Goal: Transaction & Acquisition: Purchase product/service

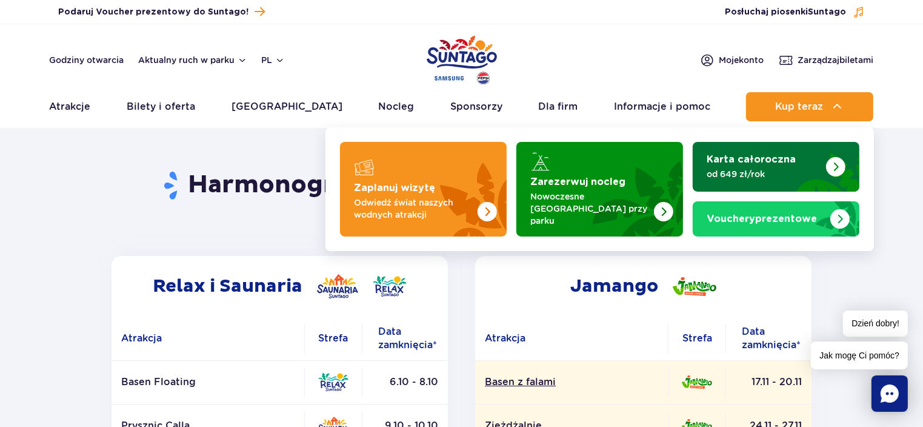
click at [833, 162] on img "Karta całoroczna" at bounding box center [835, 166] width 19 height 19
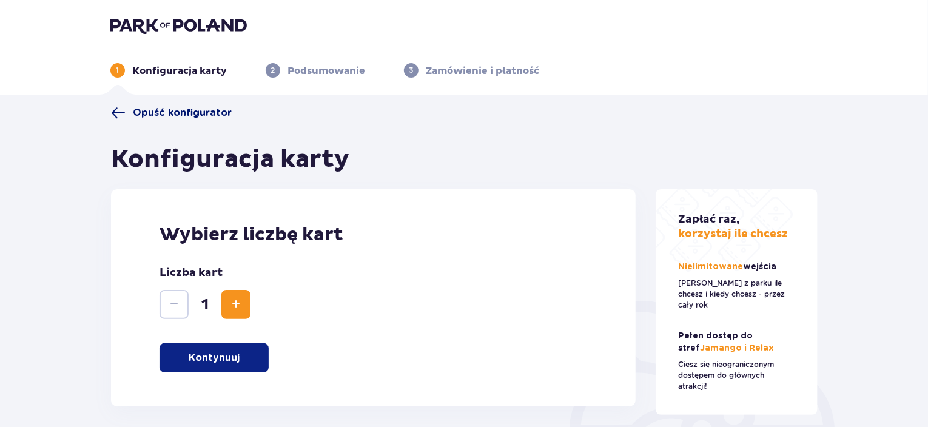
click at [120, 116] on span at bounding box center [118, 113] width 15 height 15
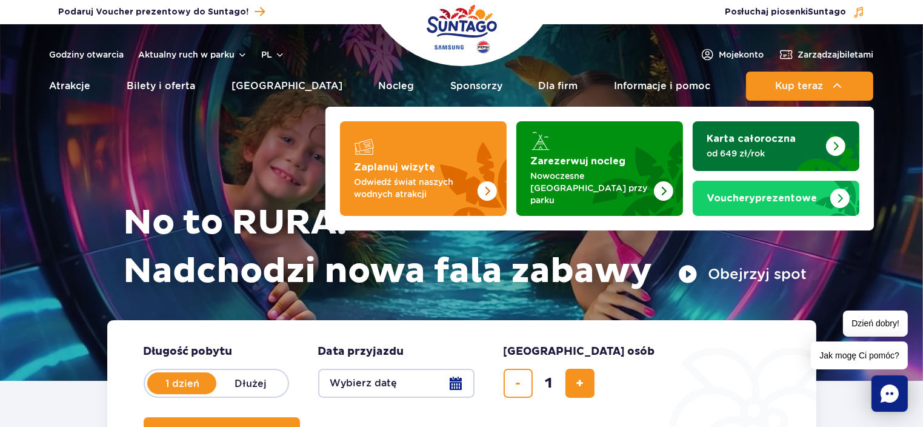
click at [806, 138] on img "Karta całoroczna" at bounding box center [820, 148] width 79 height 46
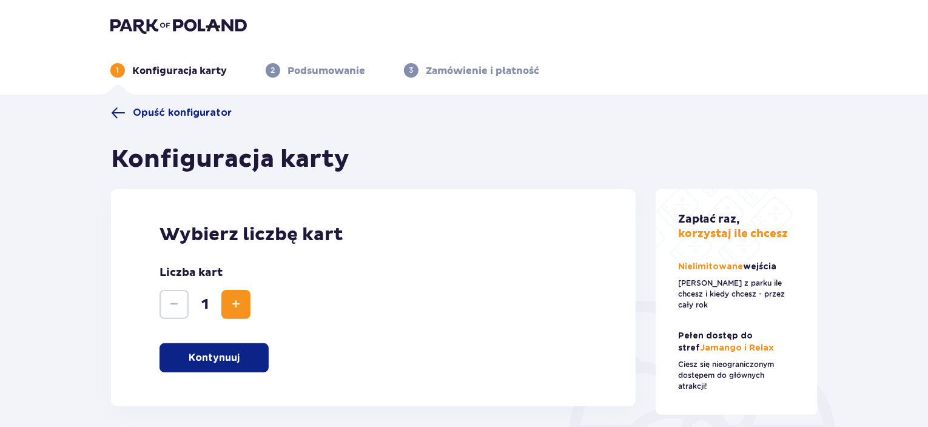
click at [228, 366] on button "Kontynuuj" at bounding box center [213, 357] width 109 height 29
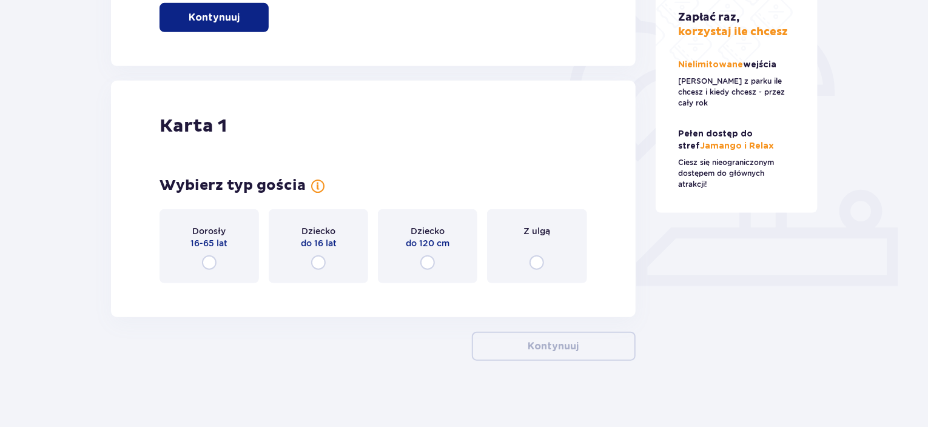
scroll to position [347, 0]
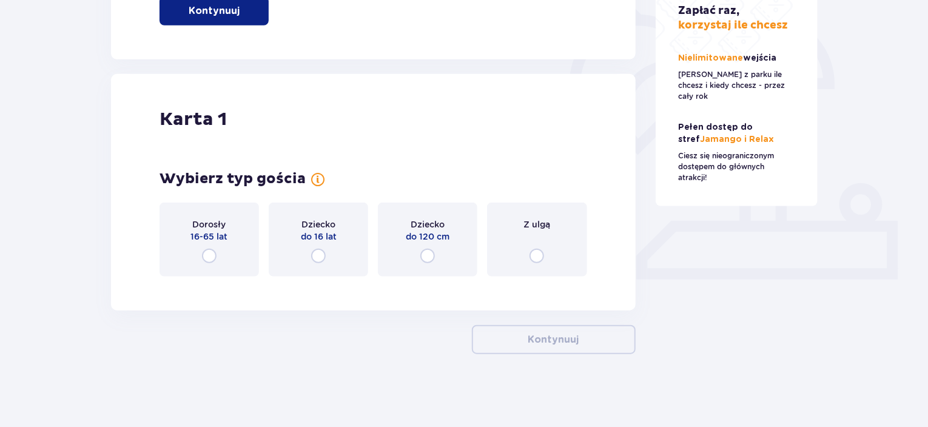
click at [540, 259] on input "radio" at bounding box center [536, 256] width 15 height 15
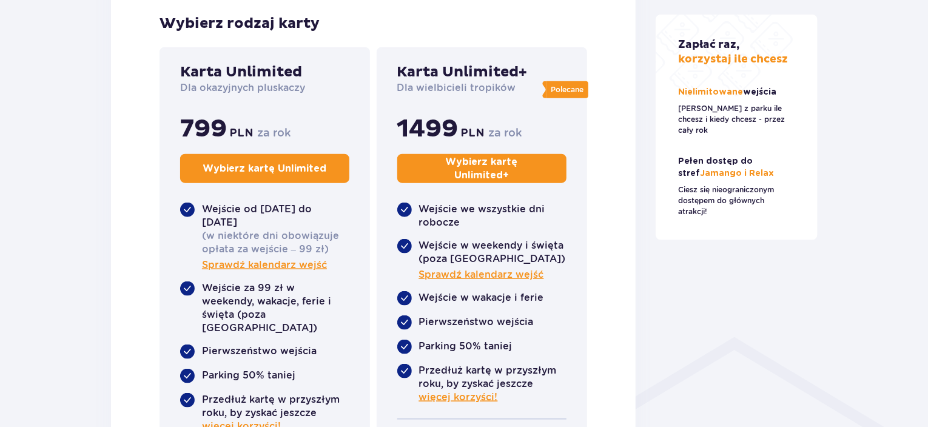
scroll to position [526, 0]
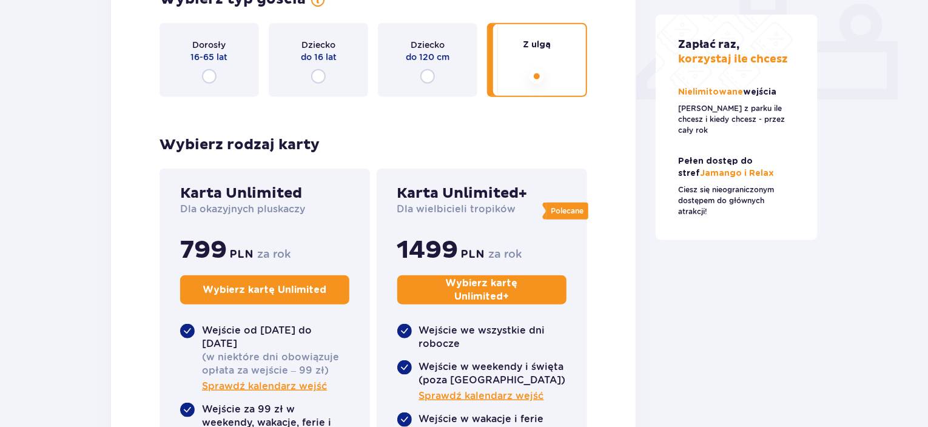
click at [199, 72] on div "Dorosły 16-65 lat" at bounding box center [208, 60] width 99 height 74
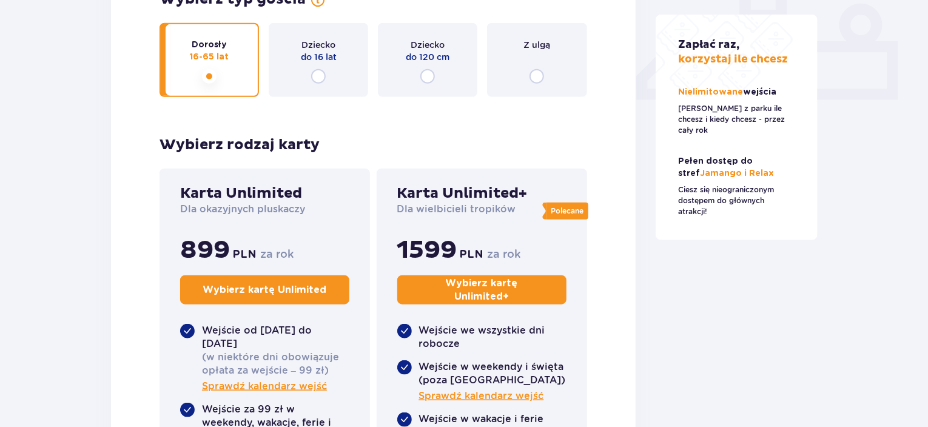
scroll to position [405, 0]
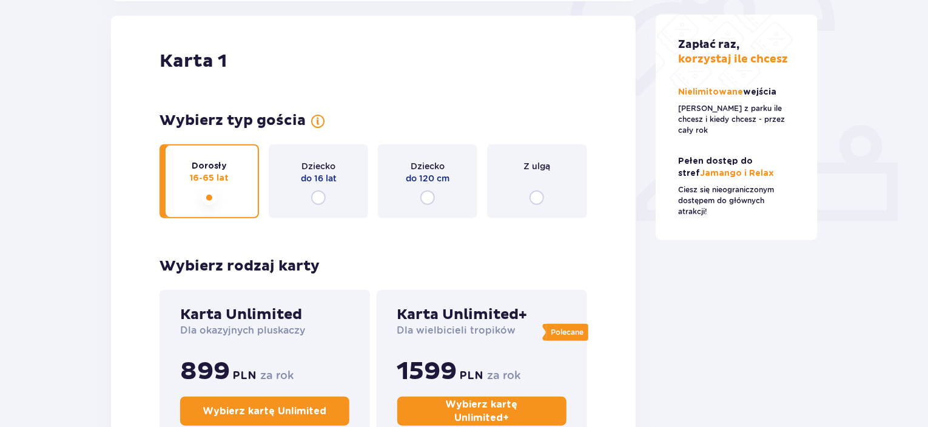
click at [422, 193] on input "radio" at bounding box center [427, 197] width 15 height 15
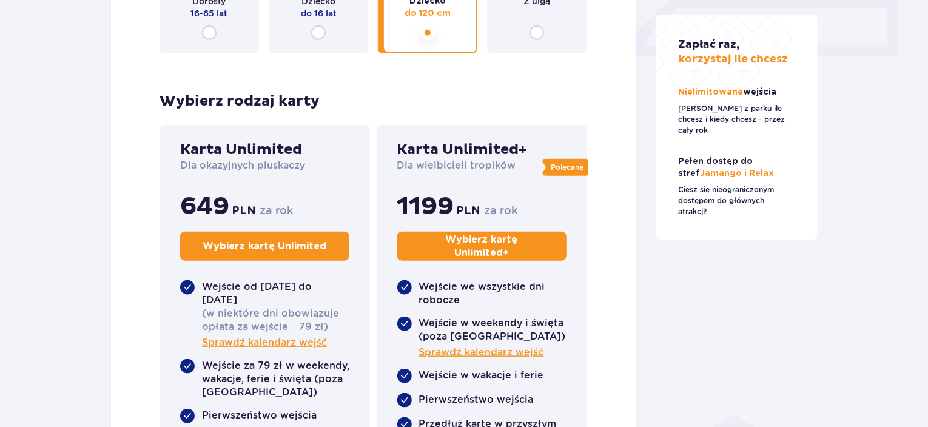
scroll to position [466, 0]
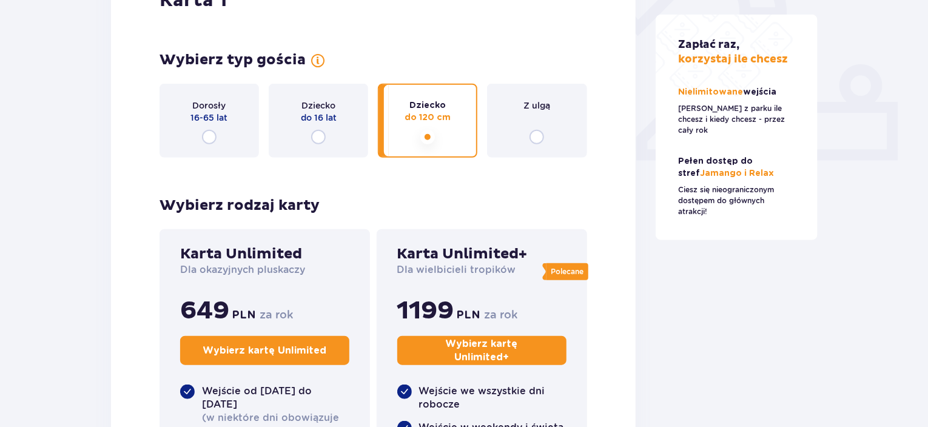
click at [335, 128] on div "Dziecko do 16 lat" at bounding box center [318, 121] width 99 height 74
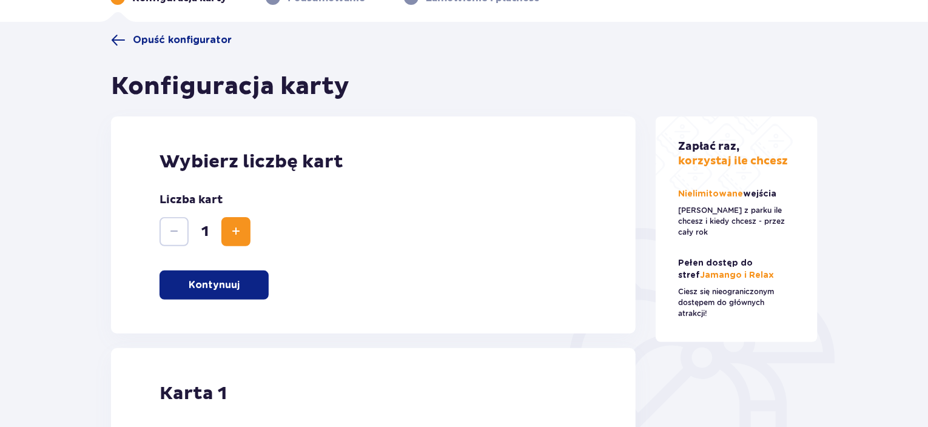
scroll to position [0, 0]
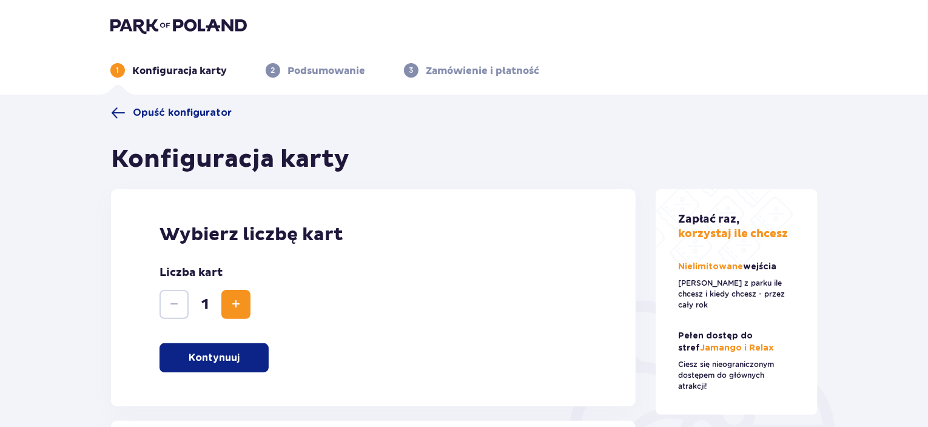
click at [201, 29] on img at bounding box center [178, 25] width 136 height 17
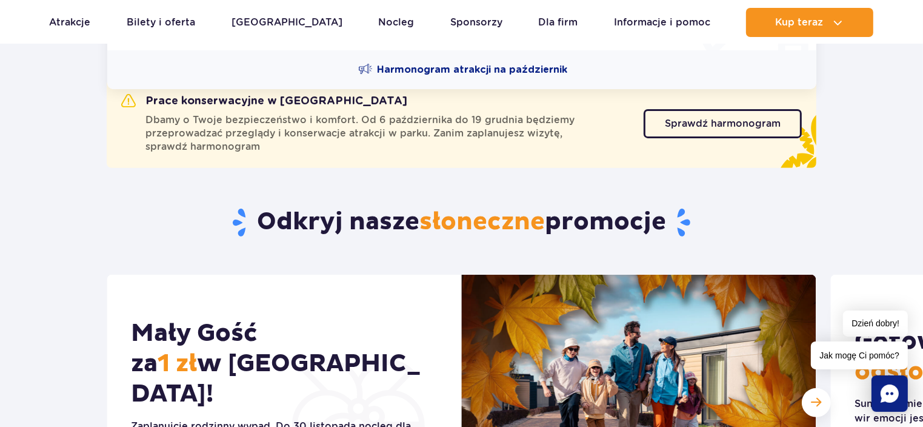
scroll to position [182, 0]
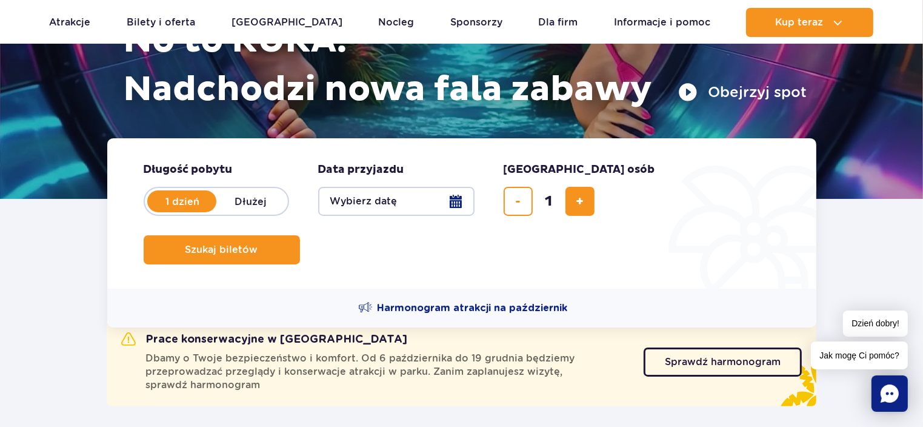
click at [451, 203] on button "Wybierz datę" at bounding box center [396, 201] width 156 height 29
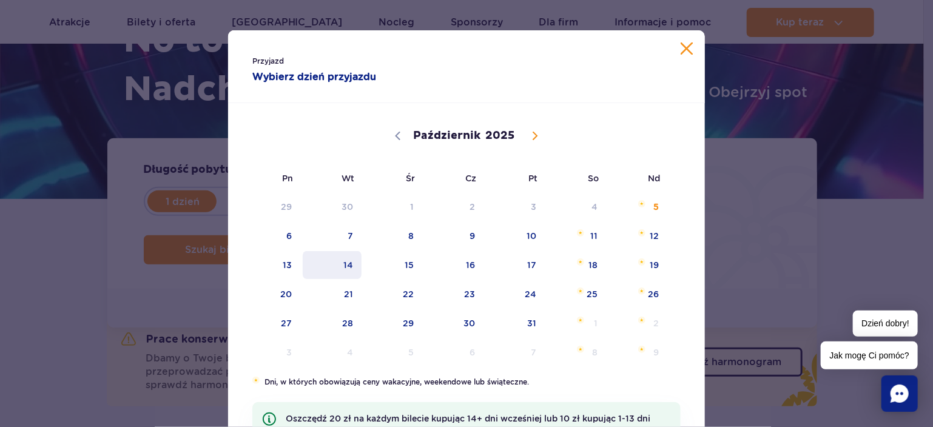
click at [342, 270] on span "14" at bounding box center [331, 265] width 61 height 28
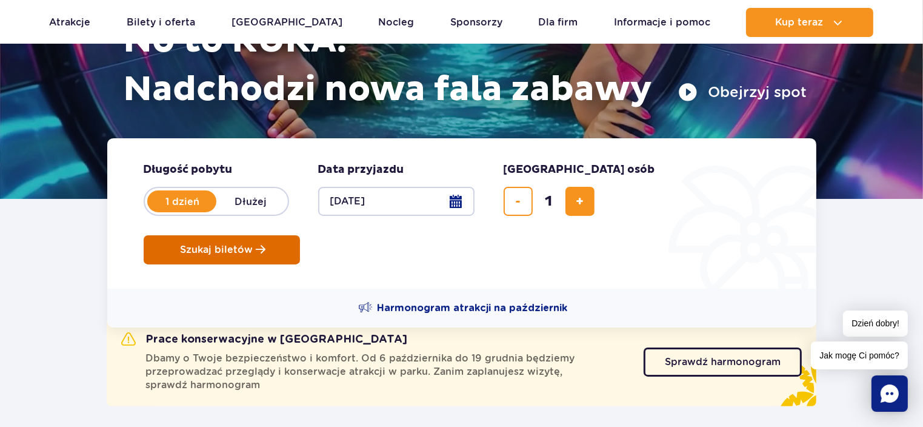
click at [253, 244] on span "Szukaj biletów" at bounding box center [217, 249] width 73 height 11
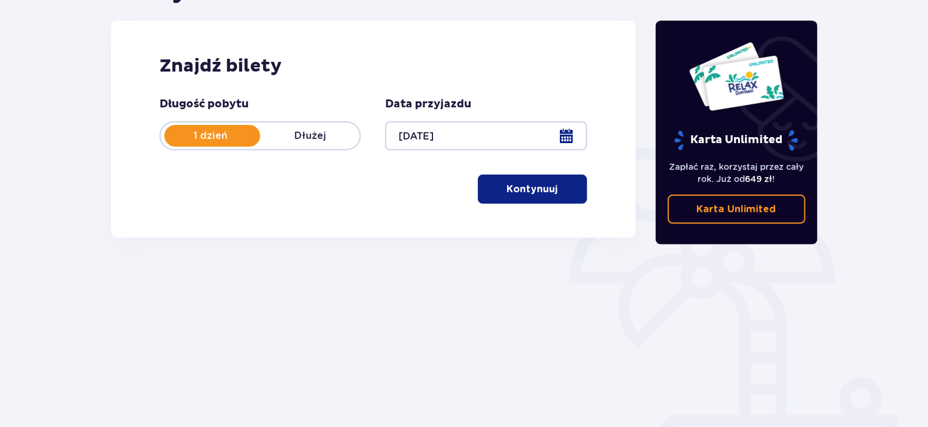
scroll to position [182, 0]
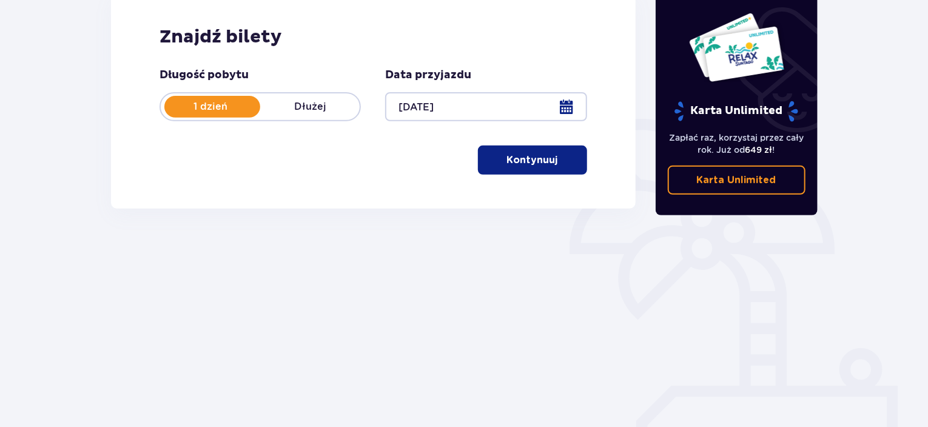
click at [519, 167] on button "Kontynuuj" at bounding box center [532, 160] width 109 height 29
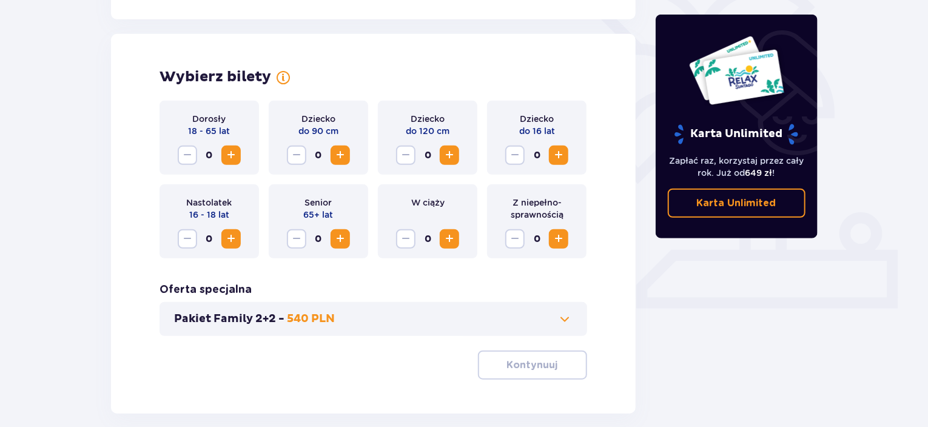
scroll to position [337, 0]
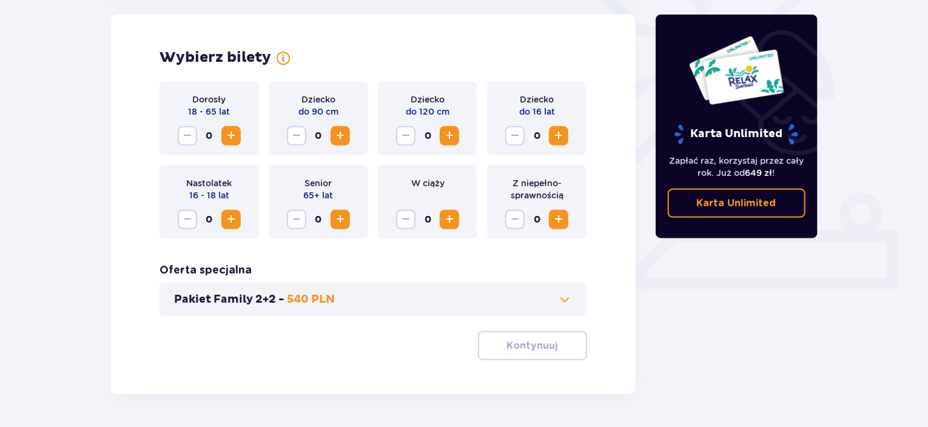
click at [237, 134] on span "Zwiększ" at bounding box center [231, 136] width 15 height 15
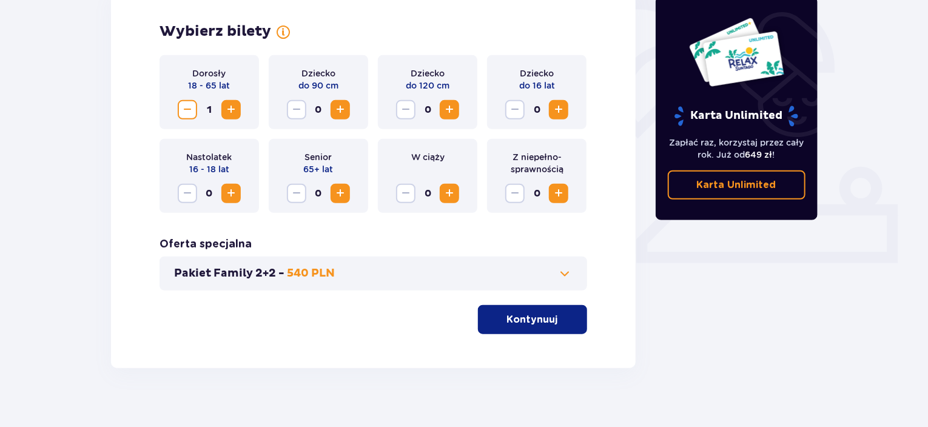
scroll to position [377, 0]
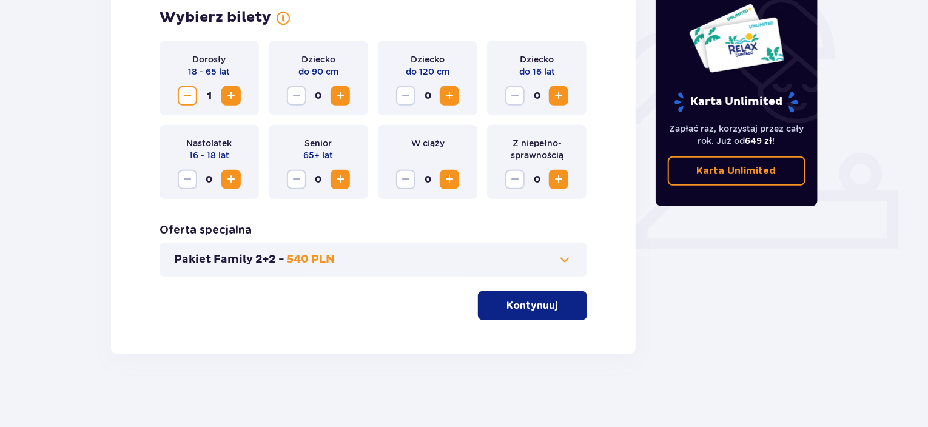
click at [561, 258] on span at bounding box center [565, 259] width 15 height 15
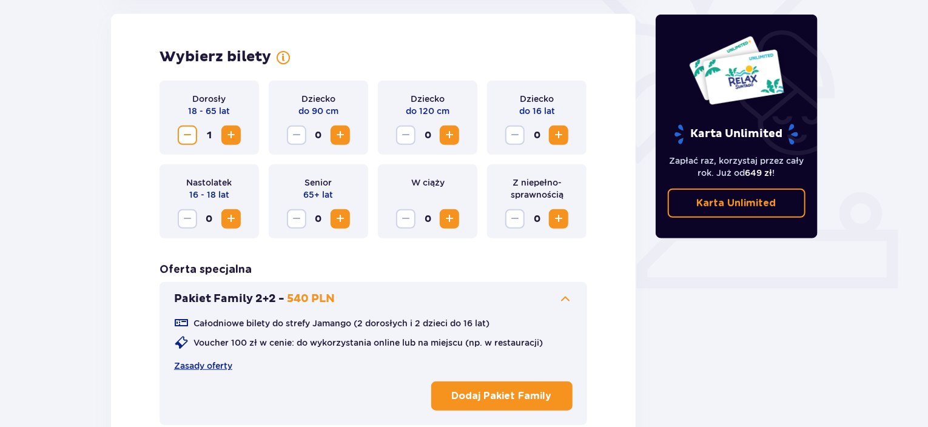
scroll to position [337, 0]
click at [565, 305] on span at bounding box center [565, 299] width 15 height 15
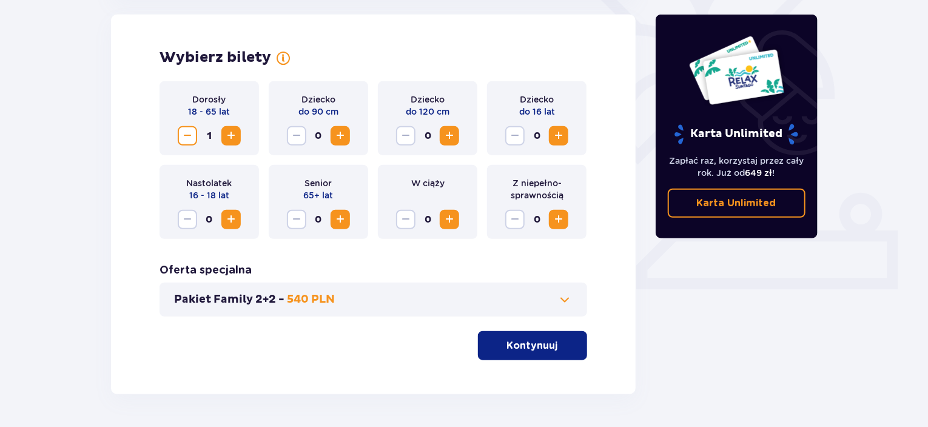
click at [568, 300] on span at bounding box center [565, 299] width 15 height 15
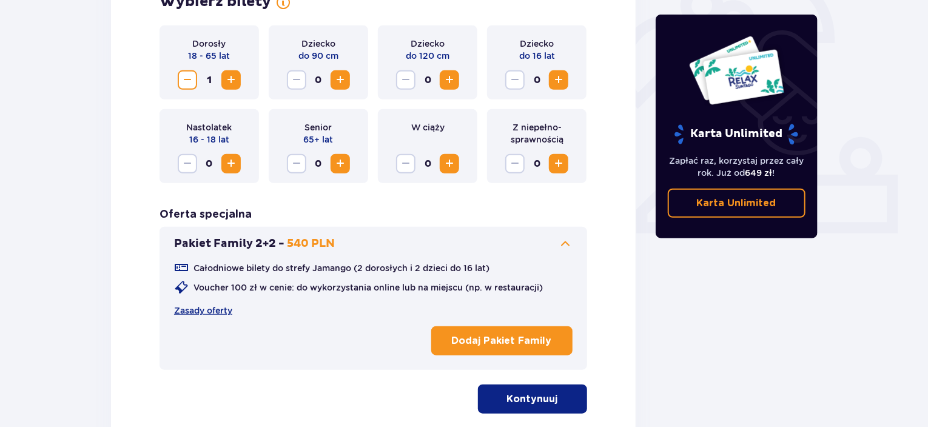
scroll to position [458, 0]
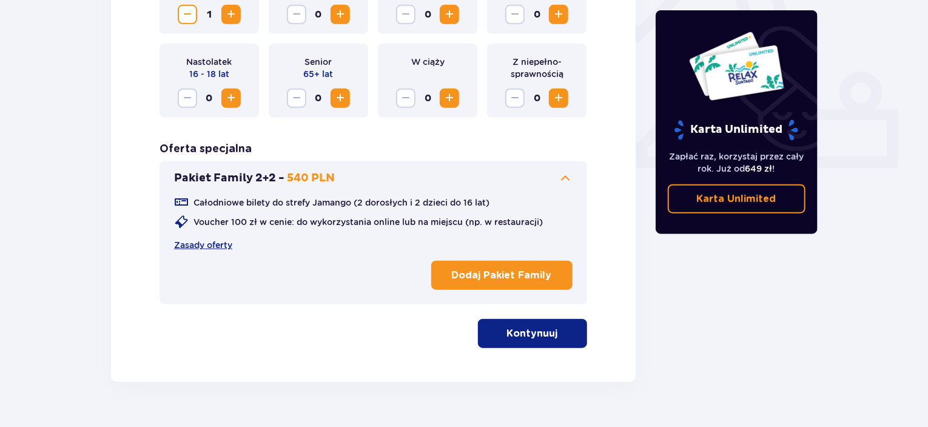
click at [546, 345] on button "Kontynuuj" at bounding box center [532, 333] width 109 height 29
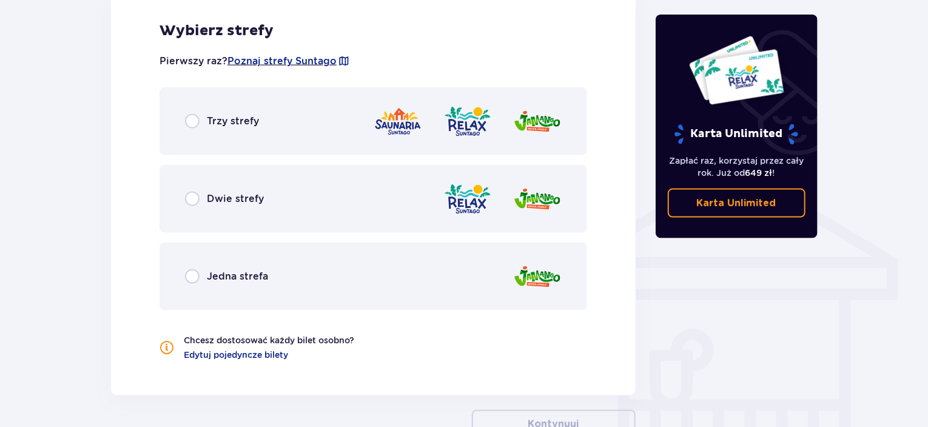
scroll to position [843, 0]
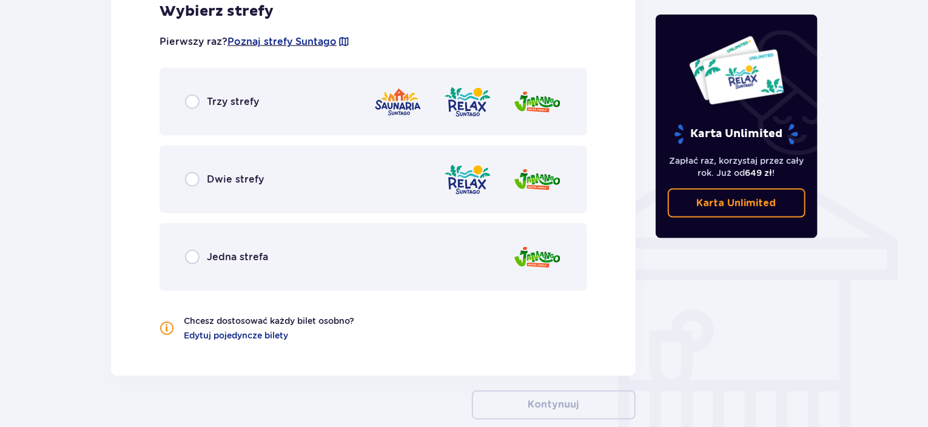
click at [187, 102] on input "radio" at bounding box center [192, 102] width 15 height 15
radio input "true"
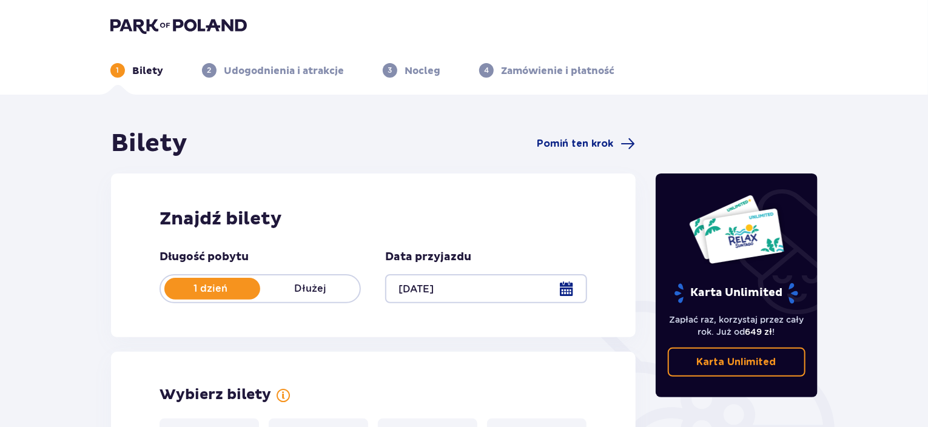
scroll to position [0, 0]
click at [199, 28] on img at bounding box center [178, 25] width 136 height 17
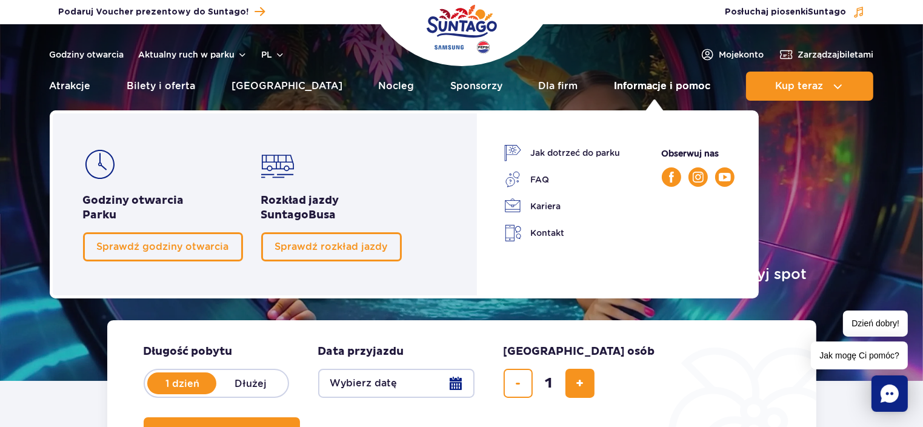
click at [623, 84] on link "Informacje i pomoc" at bounding box center [662, 86] width 96 height 29
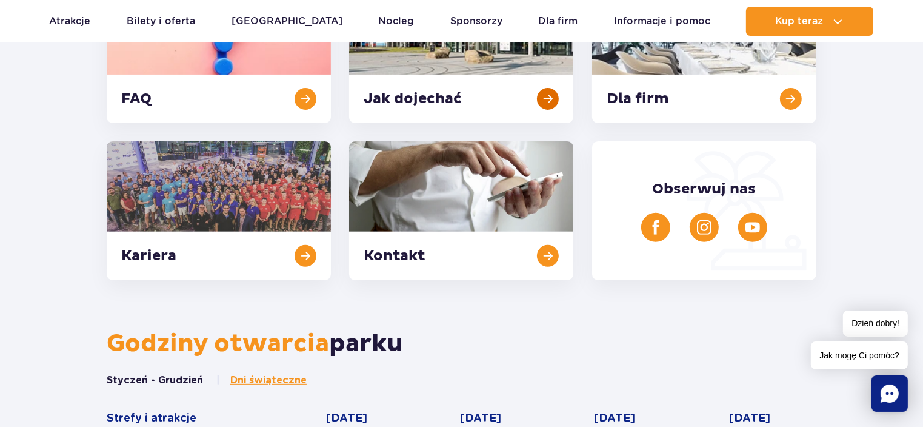
scroll to position [424, 0]
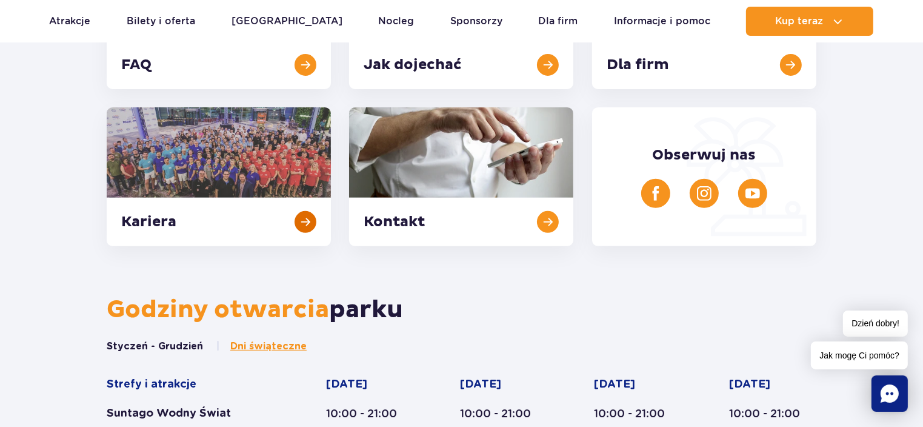
click at [302, 220] on link at bounding box center [219, 176] width 224 height 139
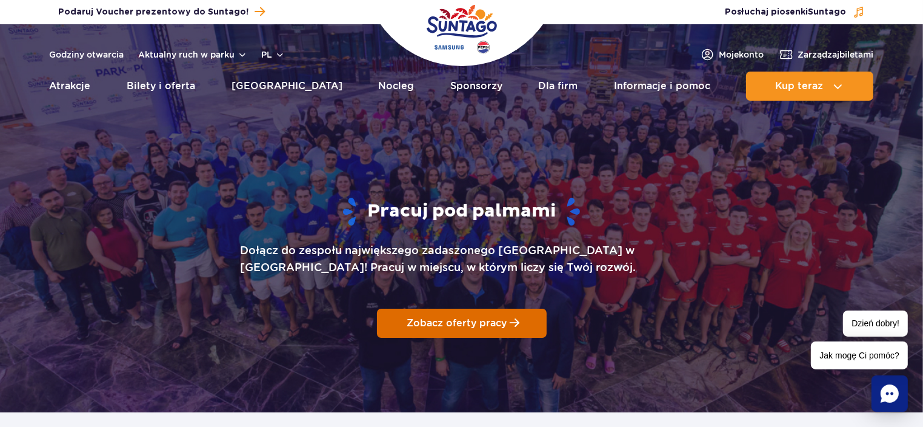
click at [417, 327] on p "Zobacz oferty pracy" at bounding box center [457, 323] width 100 height 12
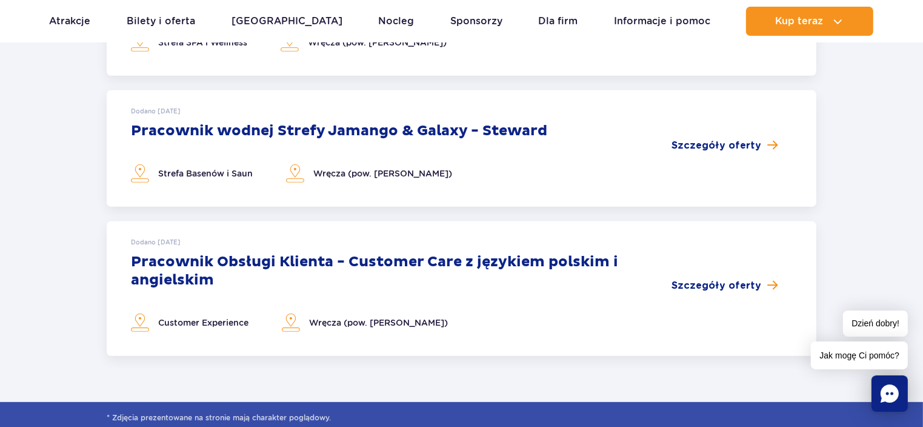
scroll to position [606, 0]
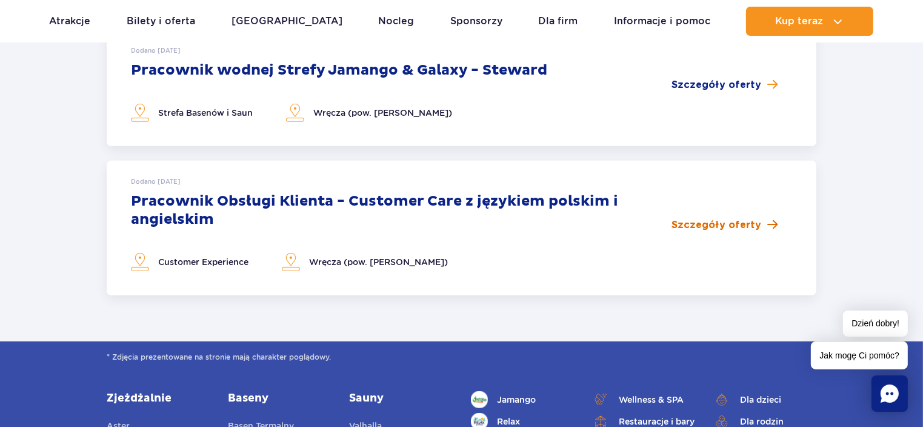
click at [720, 227] on span "Szczegóły oferty" at bounding box center [717, 225] width 90 height 15
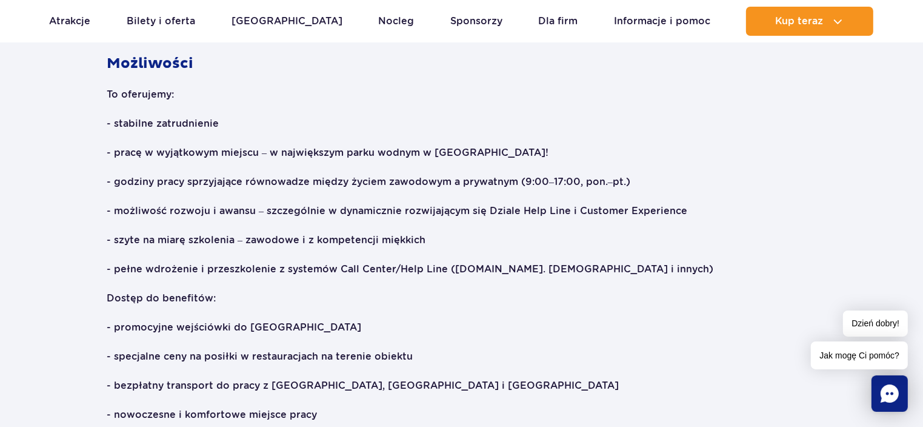
scroll to position [910, 0]
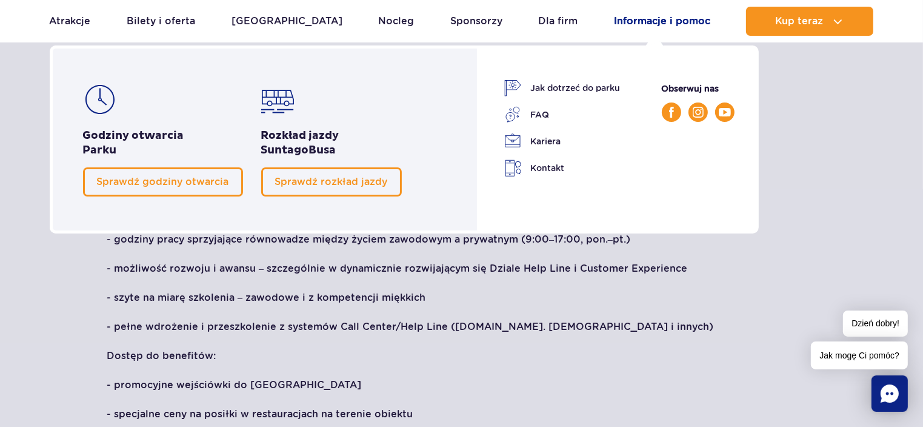
click at [665, 18] on link "Informacje i pomoc" at bounding box center [662, 21] width 96 height 29
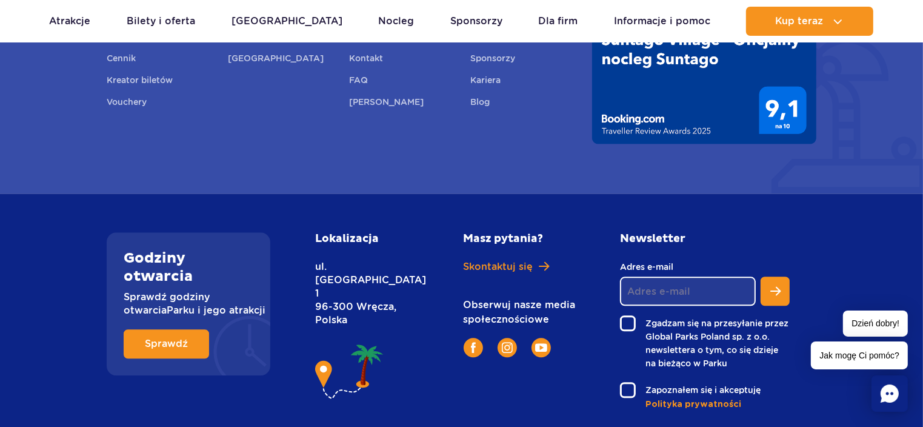
scroll to position [2986, 0]
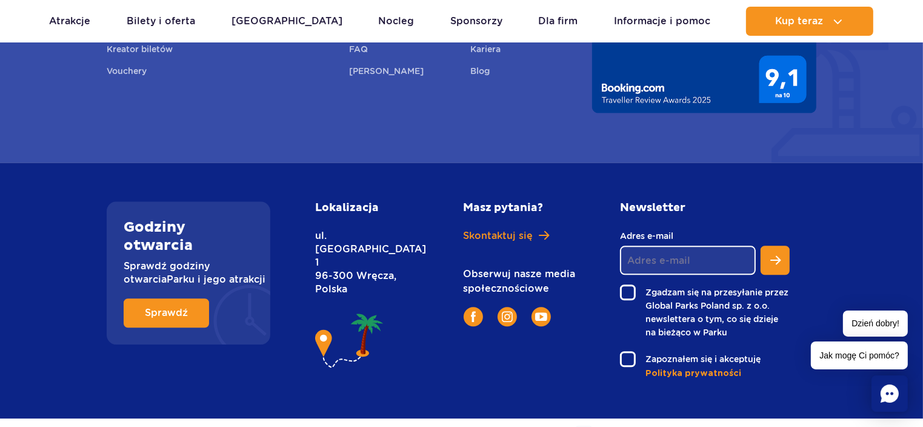
click at [227, 418] on link "Regulamin" at bounding box center [232, 431] width 45 height 27
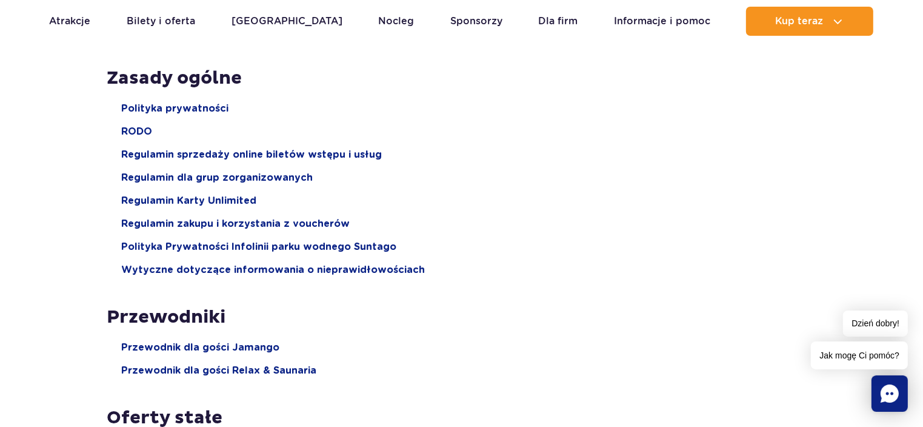
scroll to position [121, 0]
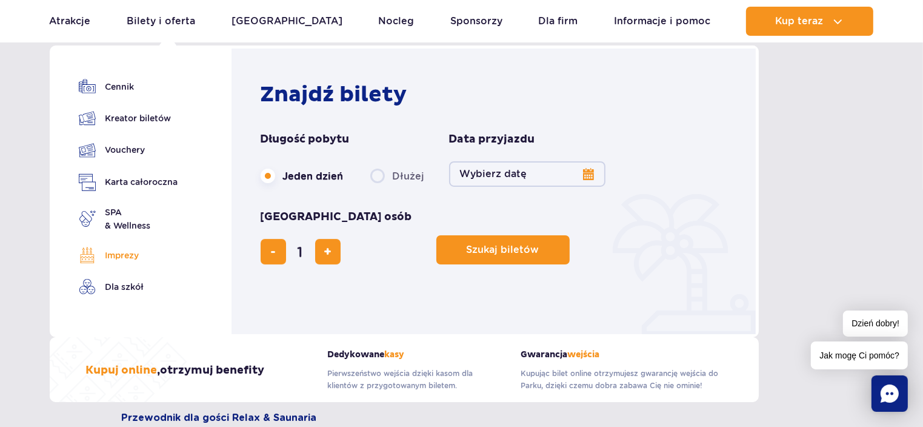
click at [136, 252] on link "Imprezy" at bounding box center [128, 255] width 99 height 17
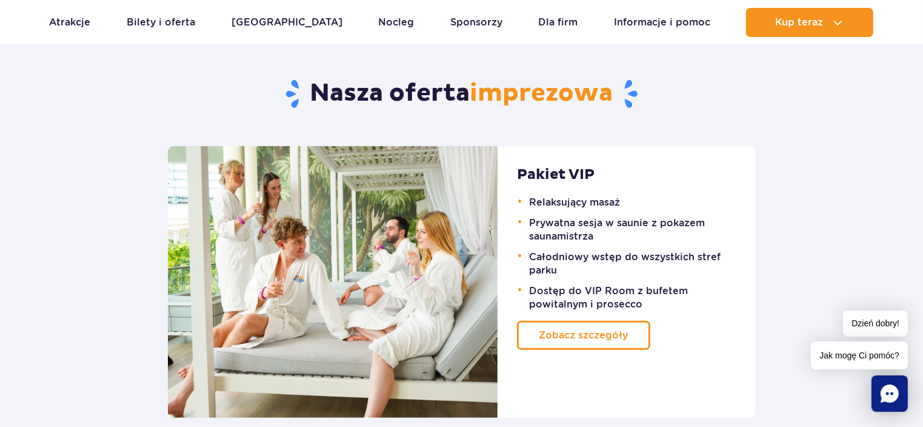
scroll to position [849, 0]
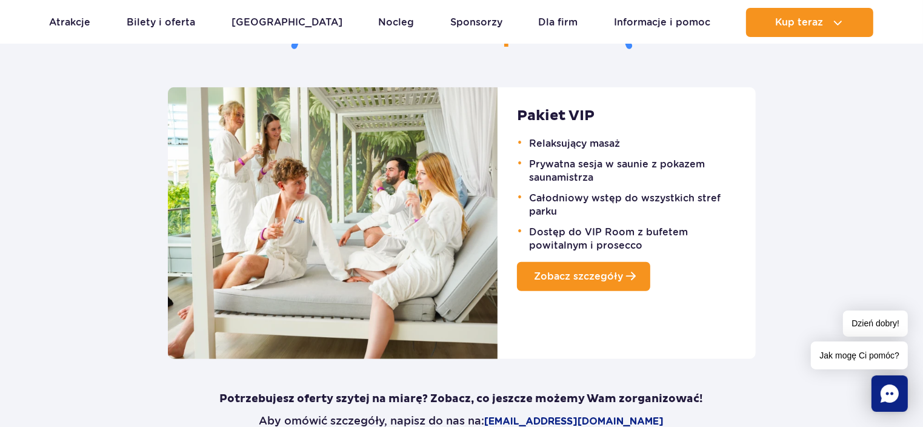
click at [563, 286] on link "Zobacz szczegóły" at bounding box center [583, 276] width 133 height 29
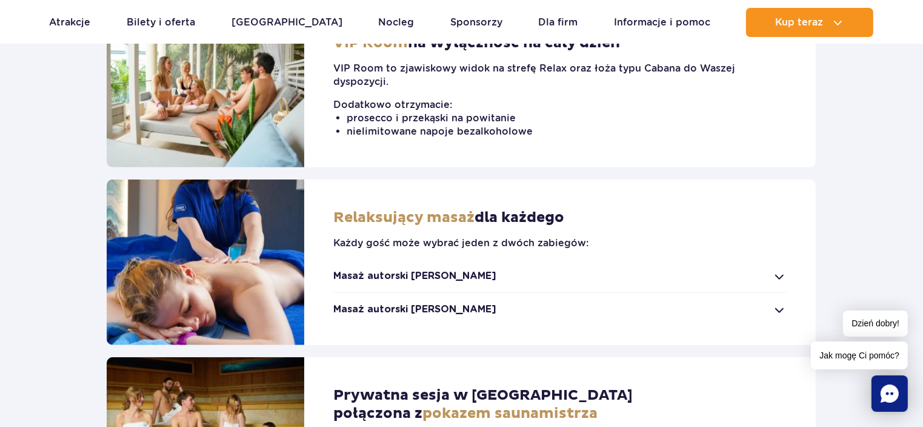
scroll to position [728, 0]
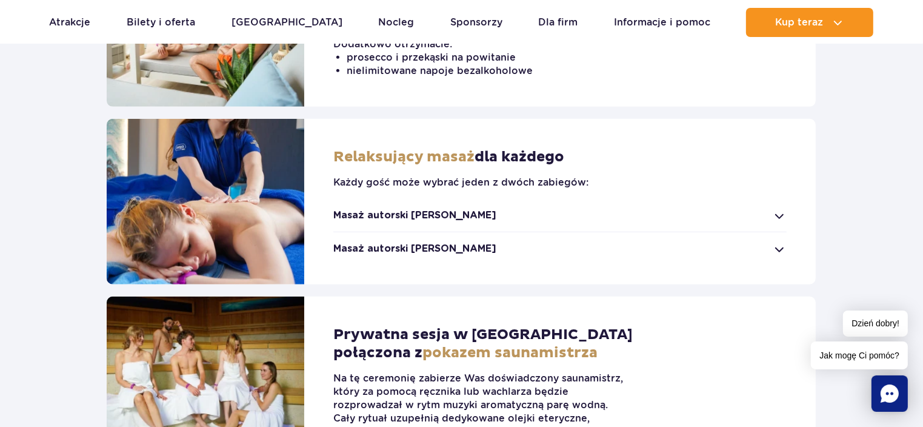
click at [782, 224] on div "Relaksujący masaż dla każdego Każdy gość może wybrać jeden z dwóch zabiegów: Ma…" at bounding box center [560, 201] width 454 height 107
click at [779, 214] on div "Masaż autorski [PERSON_NAME]" at bounding box center [560, 215] width 454 height 13
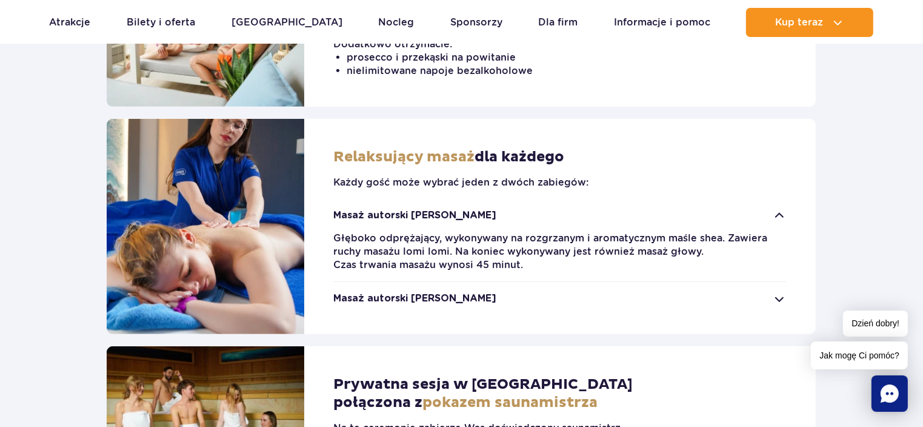
click at [779, 214] on div "Masaż autorski [PERSON_NAME]" at bounding box center [560, 215] width 454 height 13
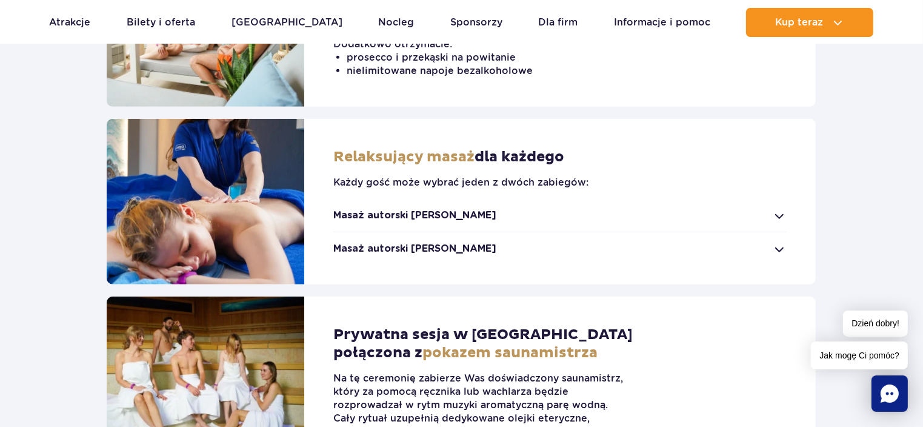
click at [778, 254] on div "Masaż autorski Jamango" at bounding box center [560, 248] width 454 height 13
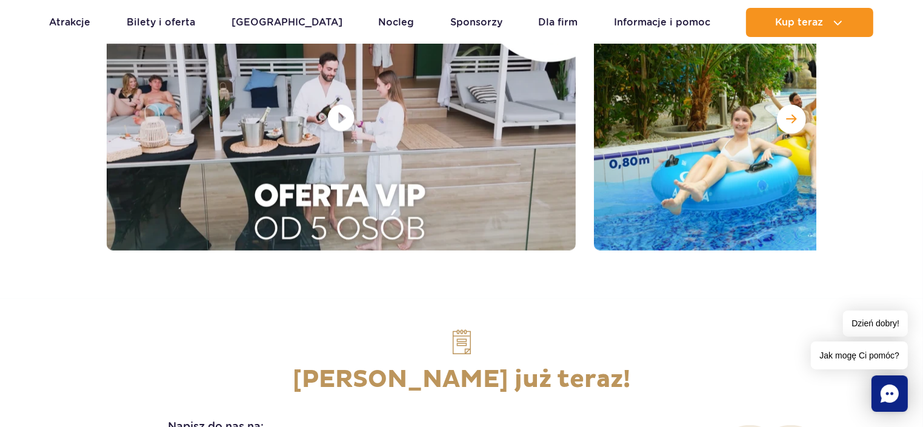
scroll to position [1758, 0]
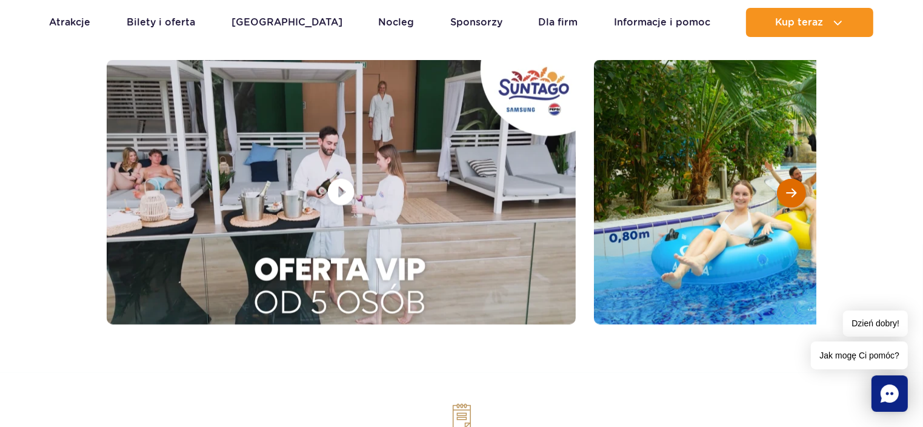
click at [783, 196] on div at bounding box center [791, 193] width 29 height 29
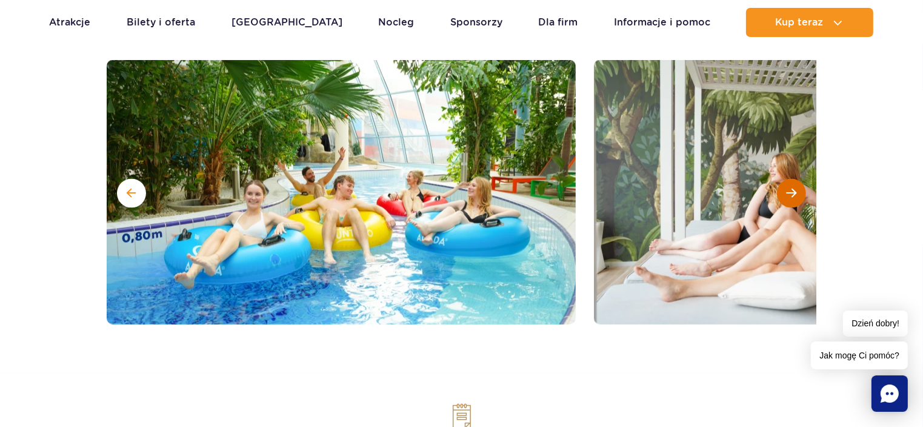
click at [783, 196] on div at bounding box center [791, 193] width 29 height 29
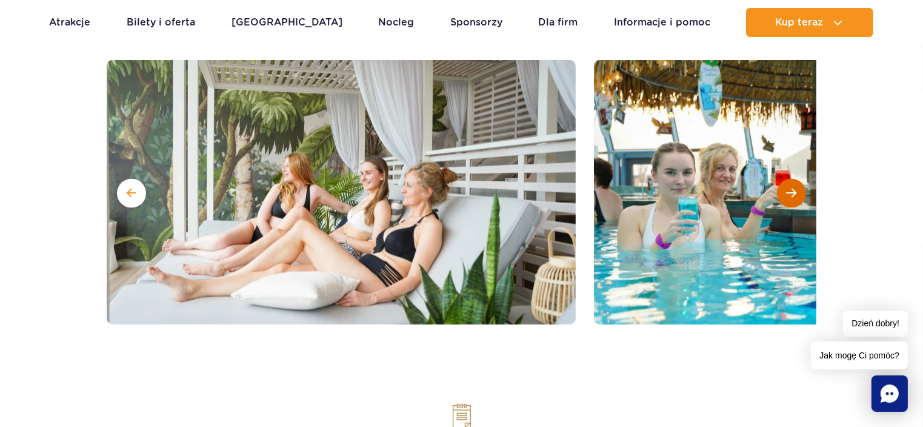
click at [783, 196] on div at bounding box center [791, 193] width 29 height 29
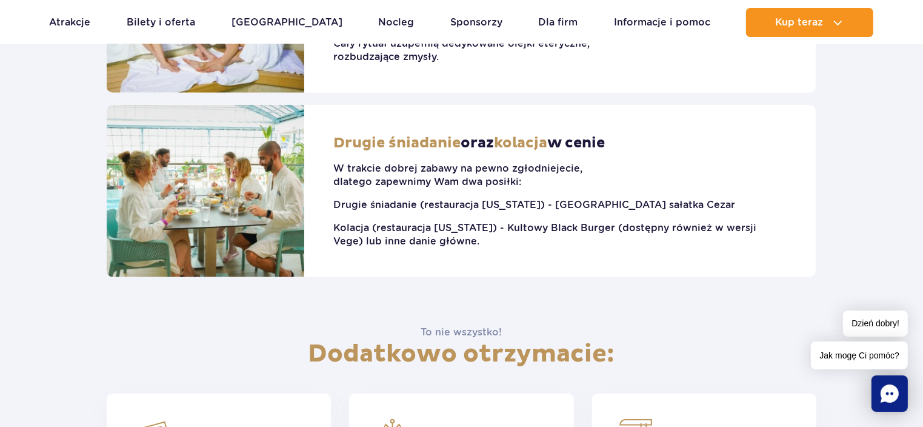
scroll to position [788, 0]
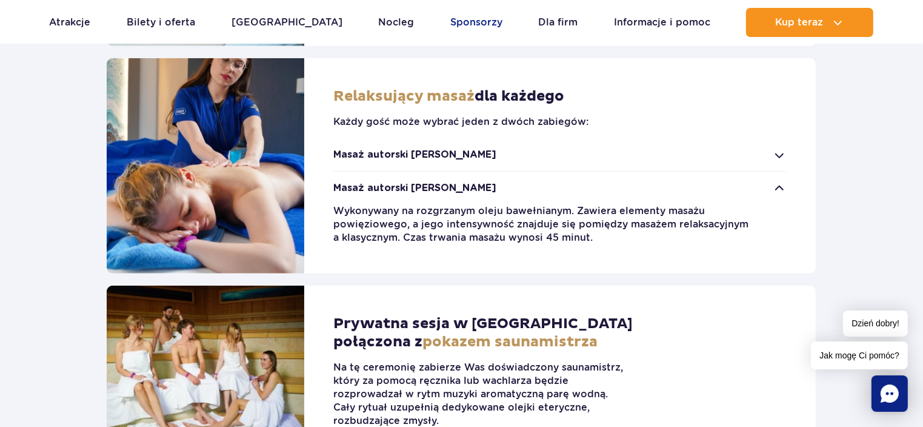
click at [451, 23] on link "Sponsorzy" at bounding box center [477, 22] width 52 height 29
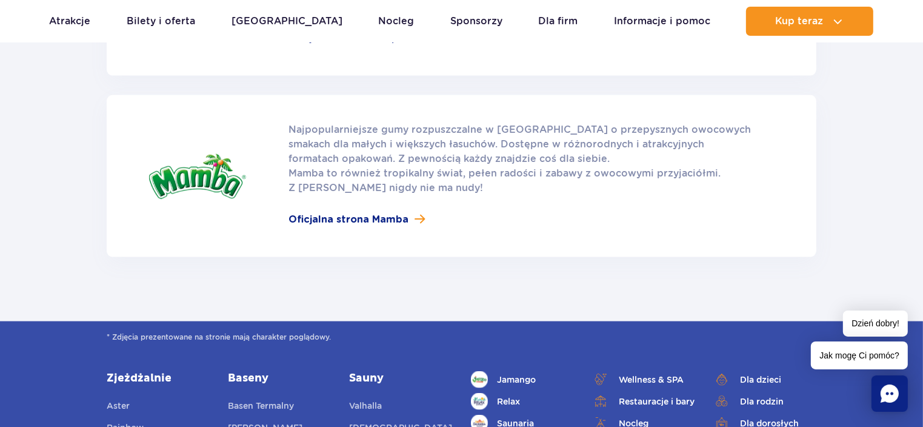
scroll to position [1698, 0]
